Goal: Transaction & Acquisition: Obtain resource

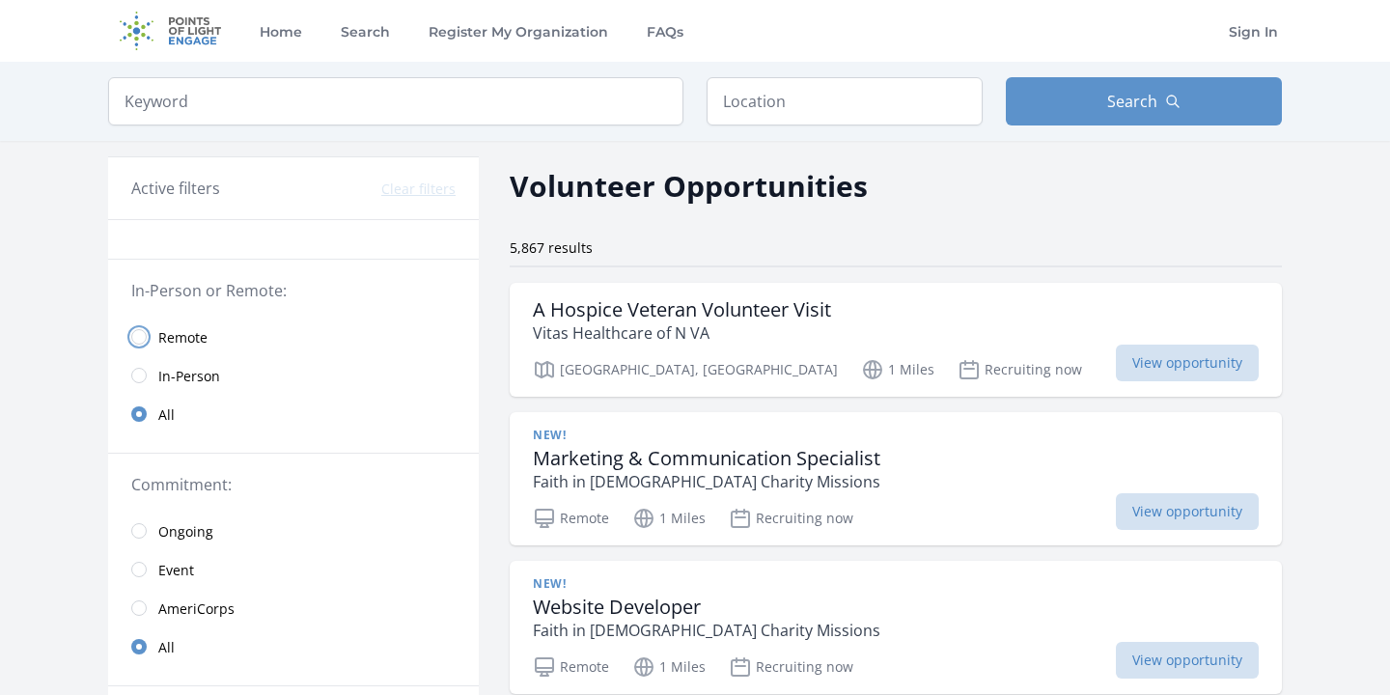
click at [145, 338] on input "radio" at bounding box center [138, 336] width 15 height 15
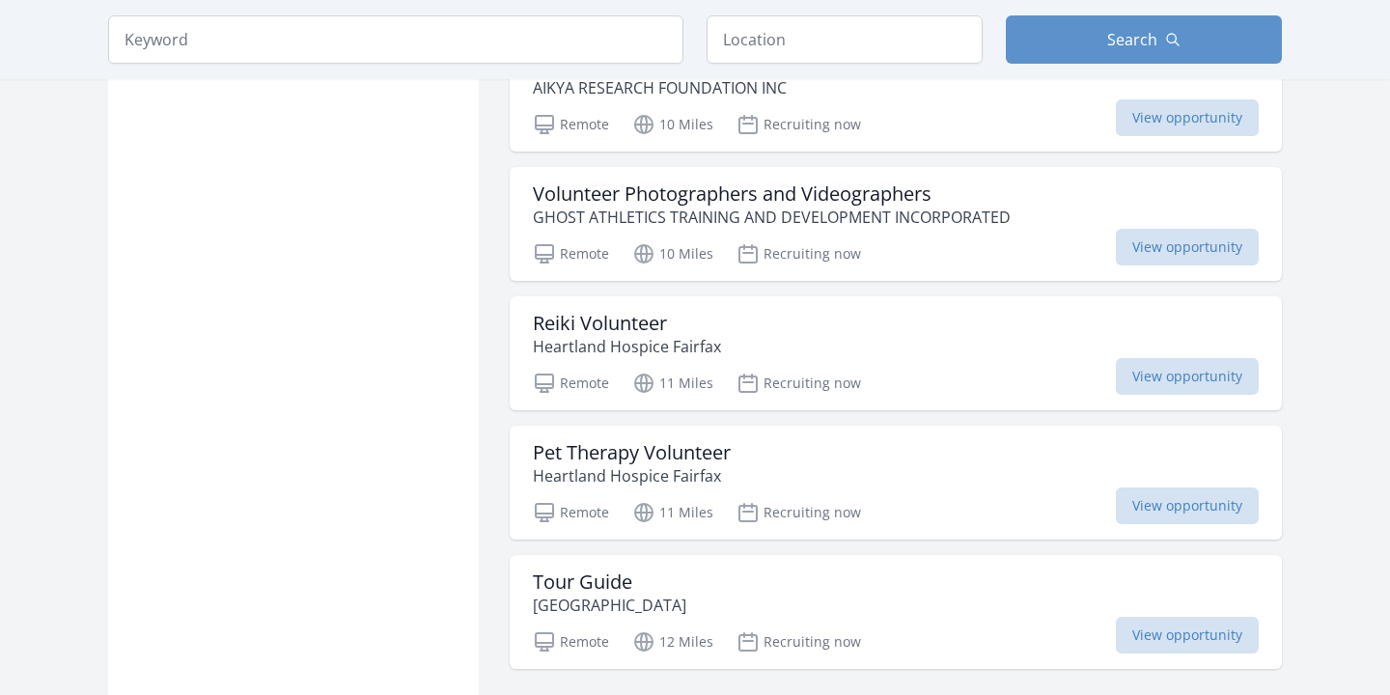
scroll to position [2332, 0]
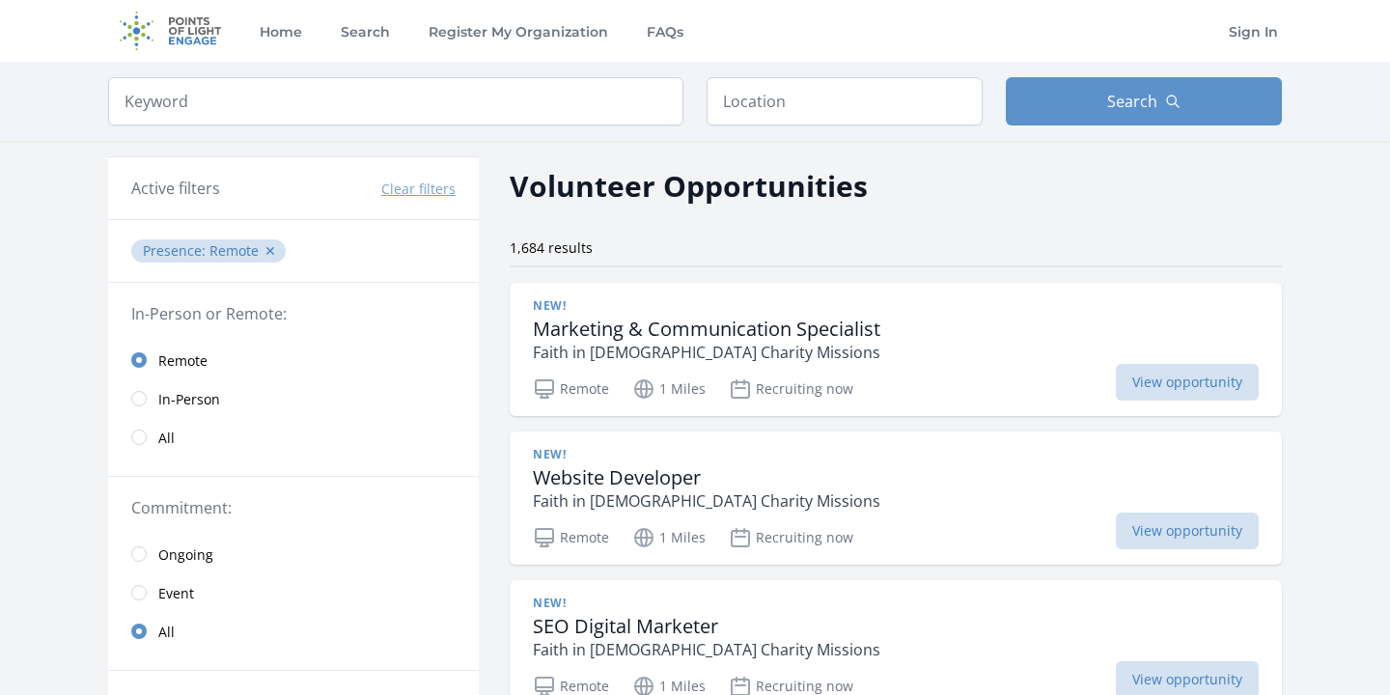
scroll to position [2332, 0]
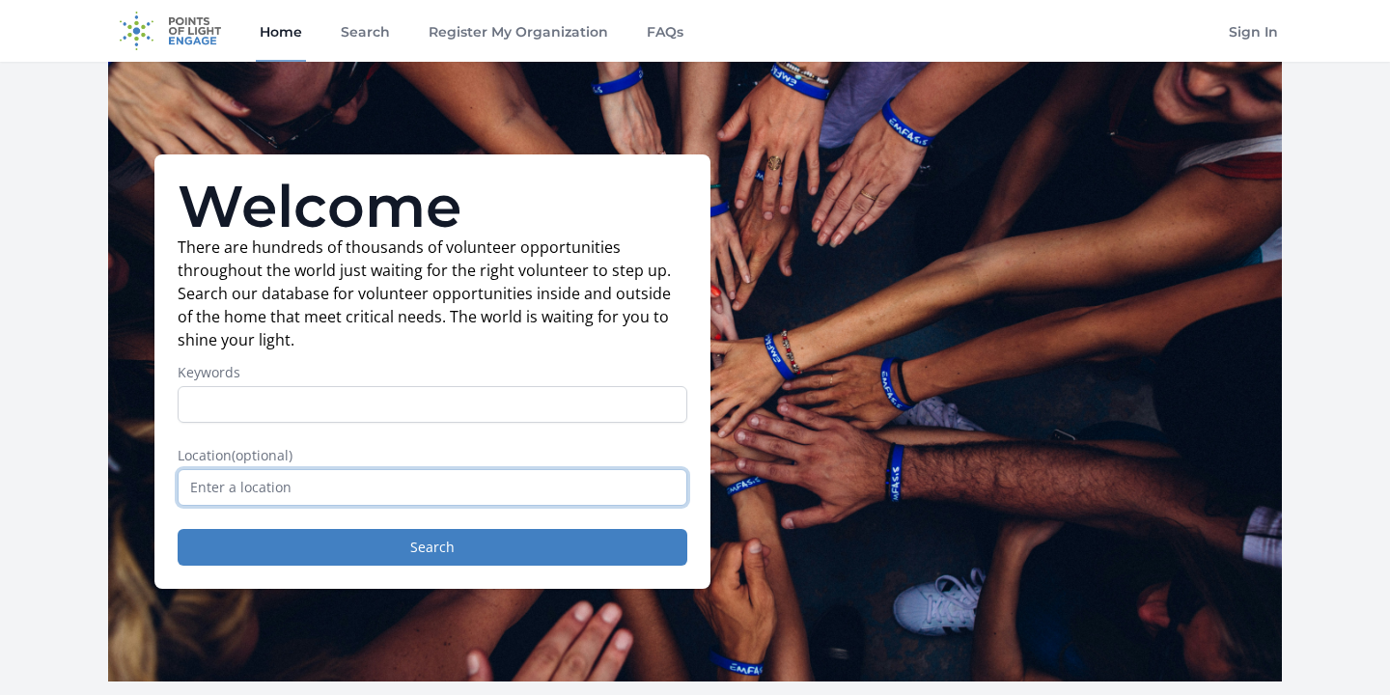
click at [329, 504] on input "text" at bounding box center [433, 487] width 510 height 37
click at [379, 39] on link "Search" at bounding box center [365, 31] width 57 height 62
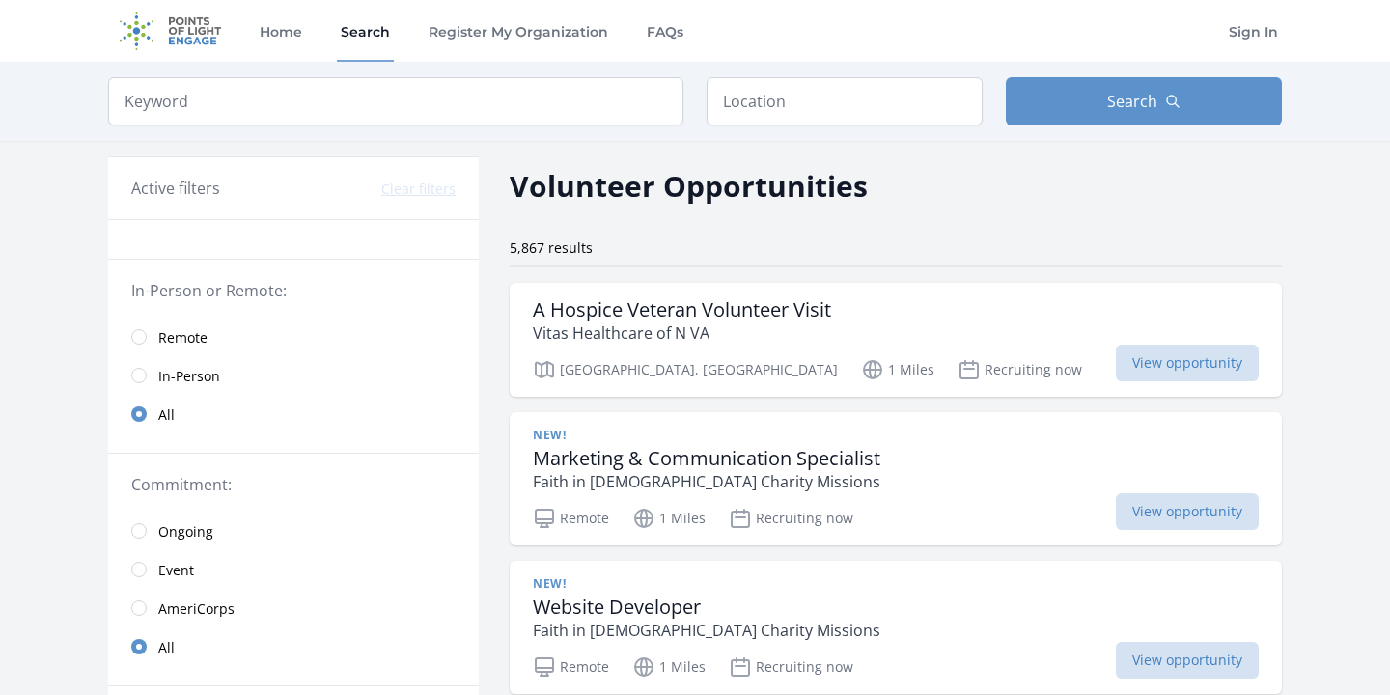
click at [204, 340] on span "Remote" at bounding box center [182, 337] width 49 height 19
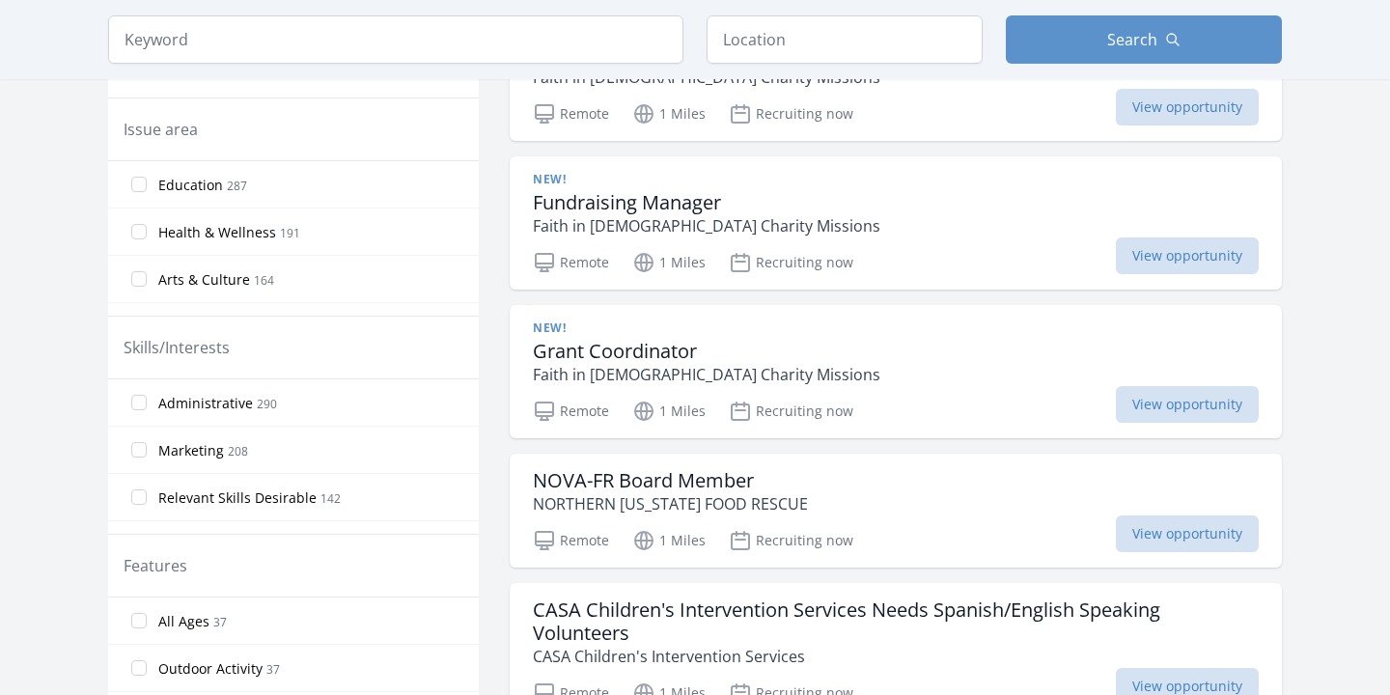
scroll to position [578, 0]
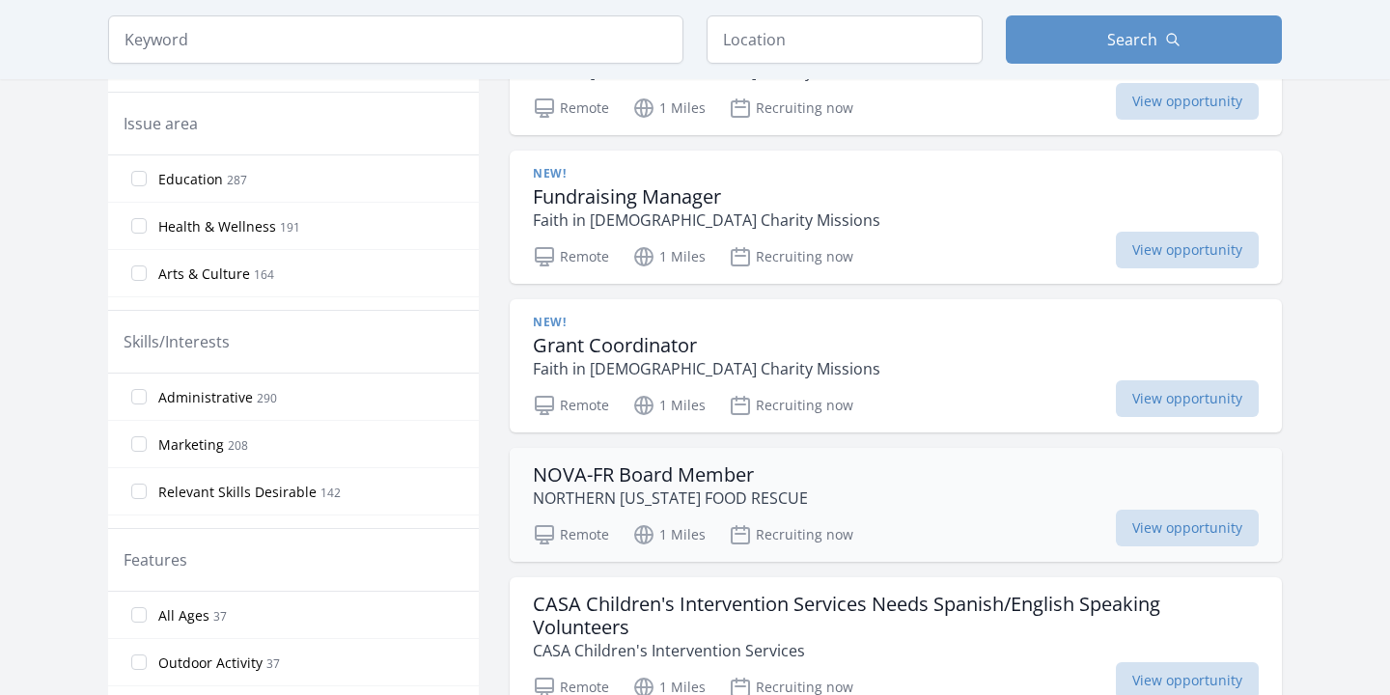
click at [643, 502] on p "NORTHERN VIRGINIA FOOD RESCUE" at bounding box center [670, 498] width 275 height 23
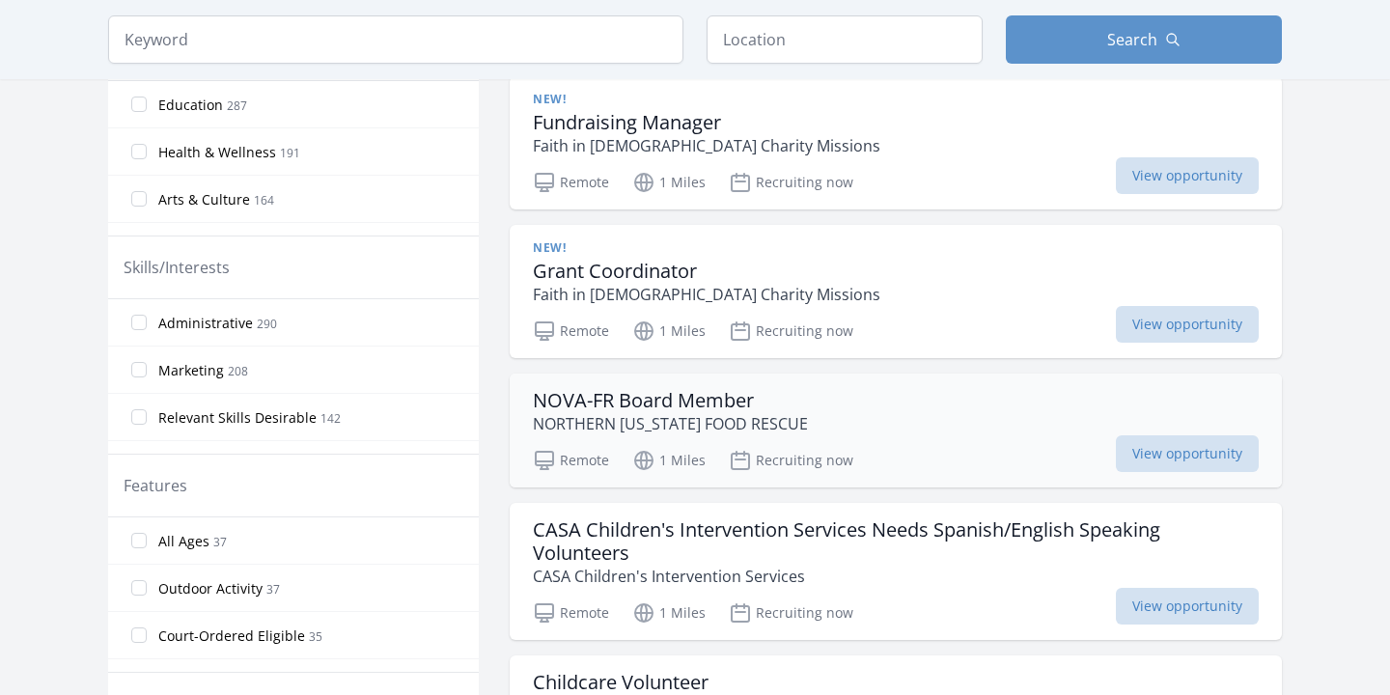
scroll to position [654, 0]
click at [658, 543] on h3 "CASA Children's Intervention Services Needs Spanish/English Speaking Volunteers" at bounding box center [896, 541] width 726 height 46
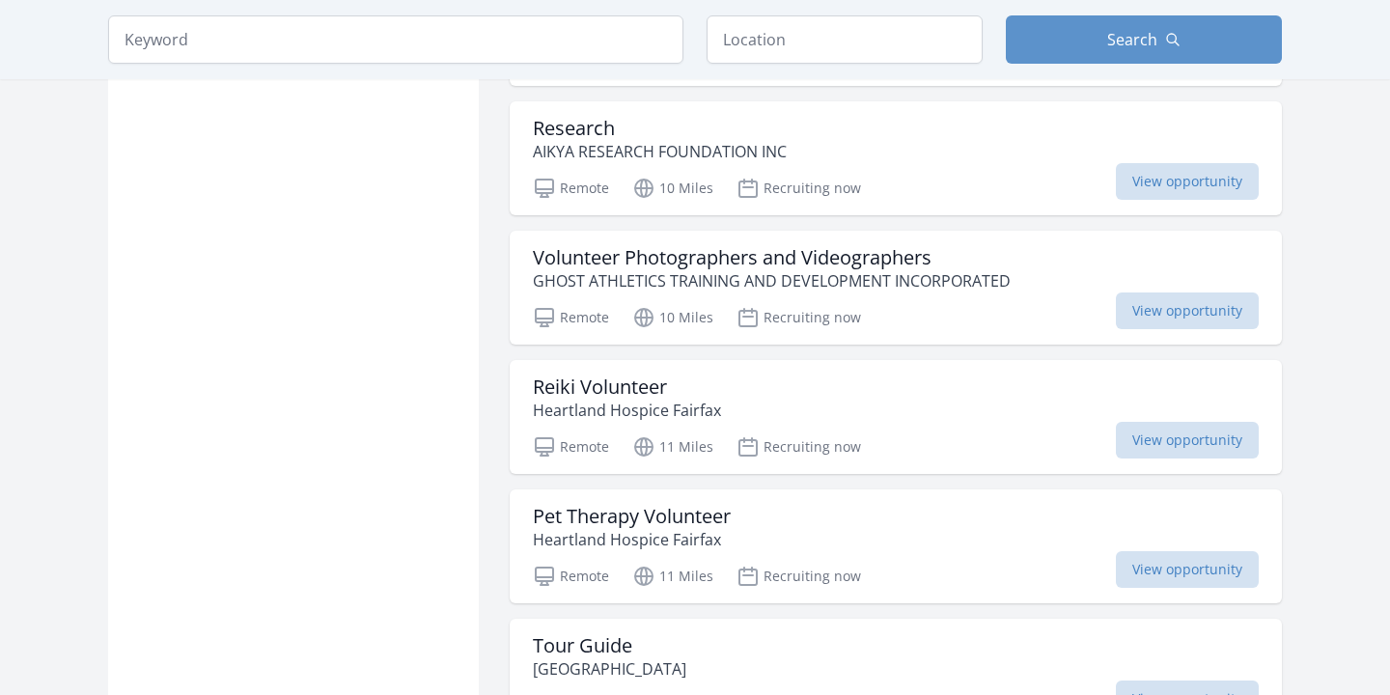
scroll to position [2268, 0]
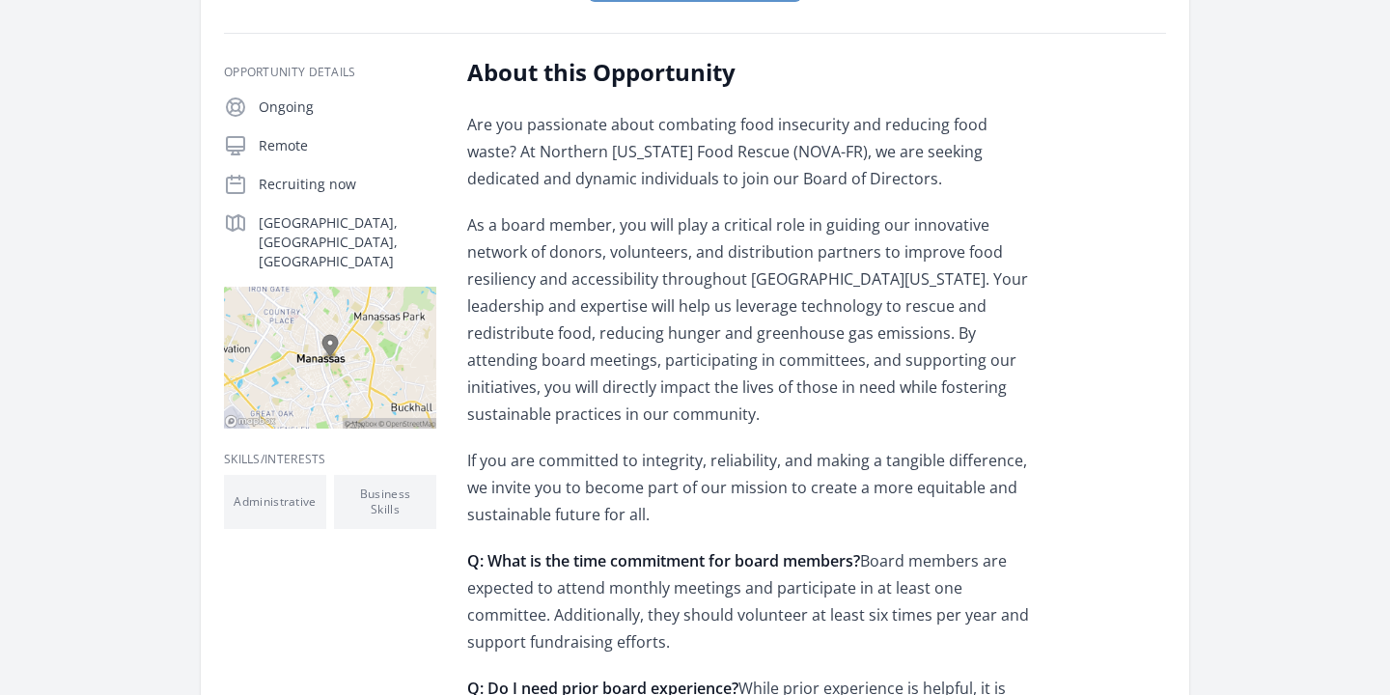
scroll to position [303, 0]
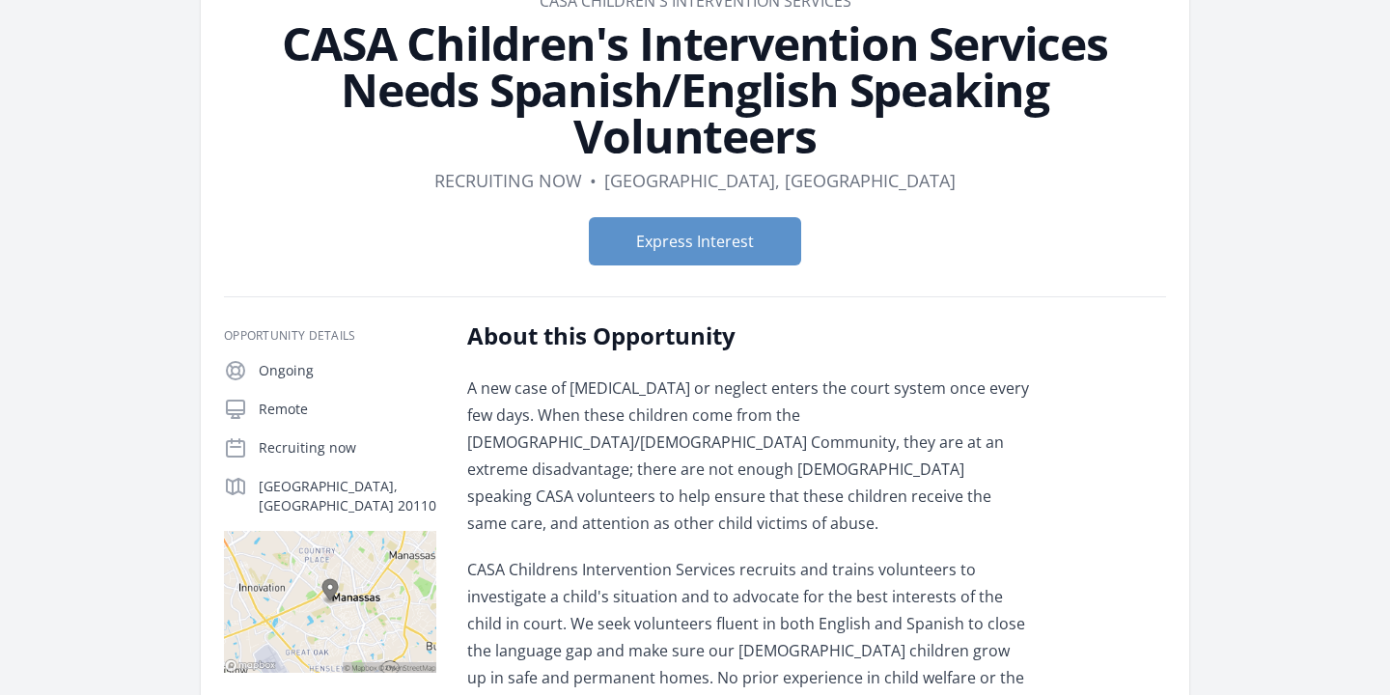
scroll to position [130, 0]
